Goal: Task Accomplishment & Management: Use online tool/utility

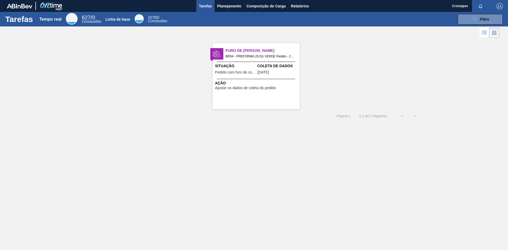
click at [487, 30] on icon at bounding box center [484, 32] width 6 height 6
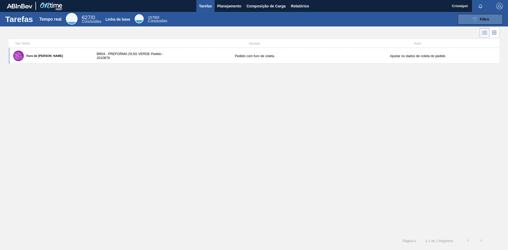
click at [483, 23] on button "089F7B8B-B2A5-4AFE-B5C0-19BA573D28AC Filtro" at bounding box center [480, 19] width 45 height 11
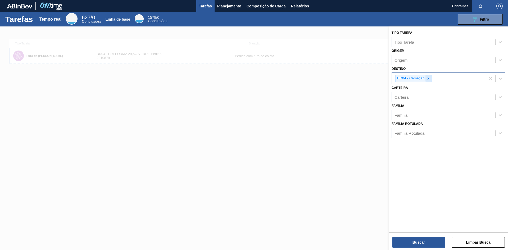
click at [429, 79] on icon at bounding box center [428, 79] width 2 height 2
click at [485, 15] on button "089F7B8B-B2A5-4AFE-B5C0-19BA573D28AC Filtro" at bounding box center [480, 19] width 45 height 11
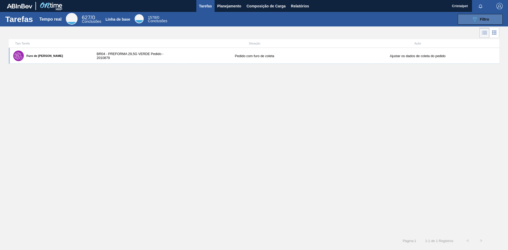
click at [485, 15] on button "089F7B8B-B2A5-4AFE-B5C0-19BA573D28AC Filtro" at bounding box center [480, 19] width 45 height 11
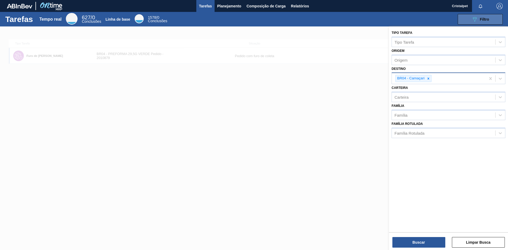
click at [485, 15] on button "089F7B8B-B2A5-4AFE-B5C0-19BA573D28AC Filtro" at bounding box center [480, 19] width 45 height 11
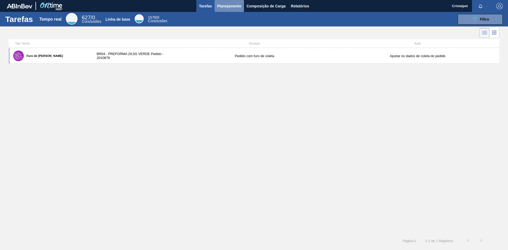
click at [235, 3] on font "Planejamento" at bounding box center [229, 6] width 24 height 6
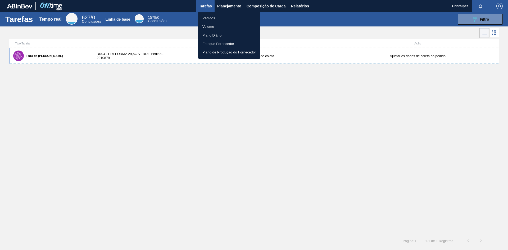
click at [205, 19] on font "Pedidos" at bounding box center [208, 18] width 13 height 4
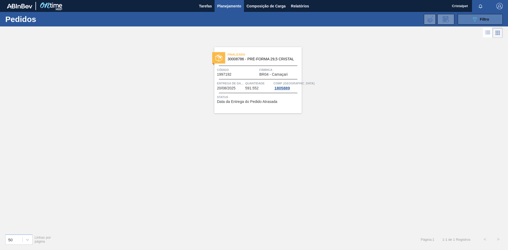
click at [473, 20] on icon "089F7B8B-B2A5-4AFE-B5C0-19BA573D28AC" at bounding box center [475, 19] width 6 height 6
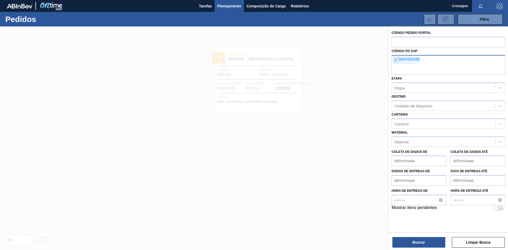
click at [395, 61] on font "×" at bounding box center [396, 60] width 2 height 4
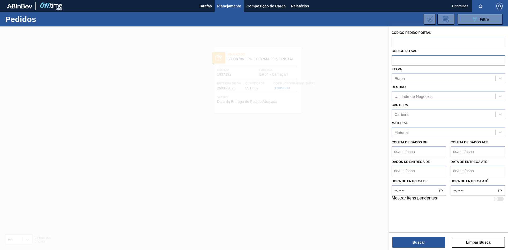
click at [404, 61] on input "text" at bounding box center [449, 60] width 114 height 10
type input "5800350570"
click at [430, 244] on button "Buscar" at bounding box center [419, 242] width 53 height 11
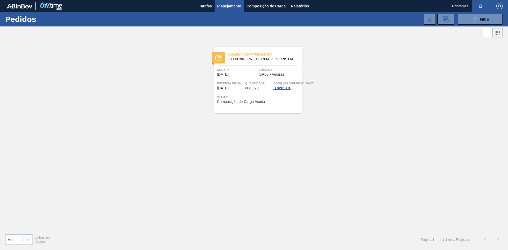
click at [281, 87] on font "1820310" at bounding box center [281, 88] width 15 height 4
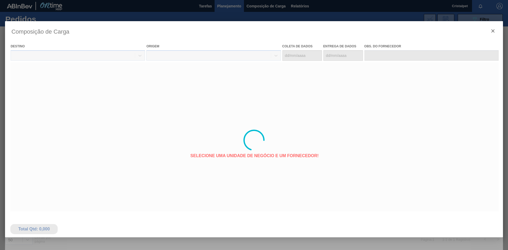
type coleta "[DATE]"
type entrega "[DATE]"
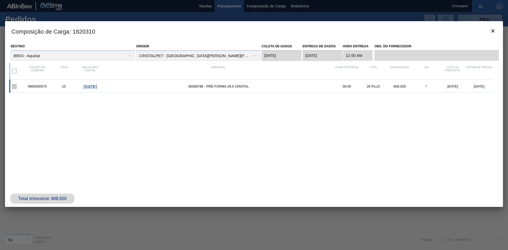
click at [147, 147] on div "5800350570 10 [DATE] 30008786 - PRÉ-FORMA 29,5 CRISTAL 00:00 26 PLLD 608.920 º …" at bounding box center [253, 127] width 488 height 95
click at [304, 133] on div "5800350570 10 [DATE] 30008786 - PRÉ-FORMA 29,5 CRISTAL 00:00 26 PLLD 608.920 º …" at bounding box center [253, 127] width 488 height 95
